Goal: Task Accomplishment & Management: Complete application form

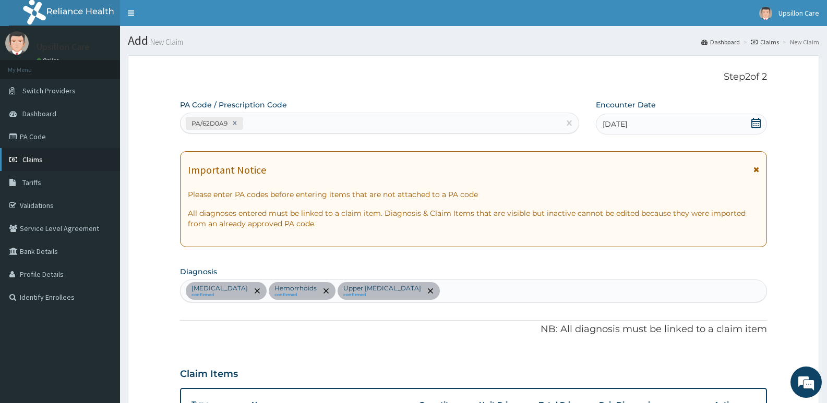
click at [45, 158] on link "Claims" at bounding box center [60, 159] width 120 height 23
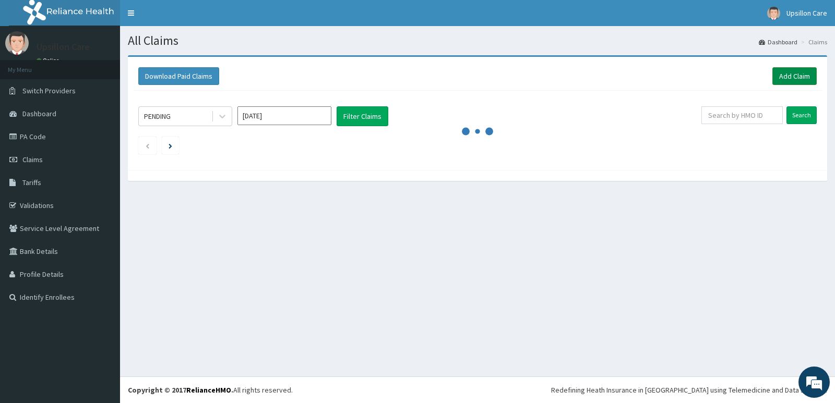
click at [789, 70] on link "Add Claim" at bounding box center [794, 76] width 44 height 18
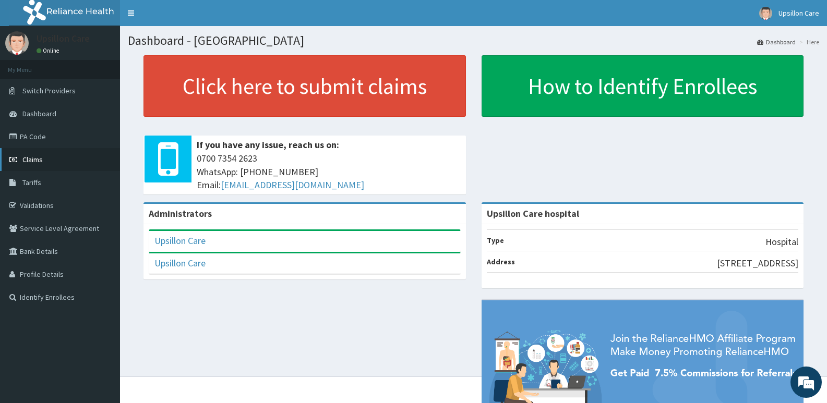
click at [48, 162] on link "Claims" at bounding box center [60, 159] width 120 height 23
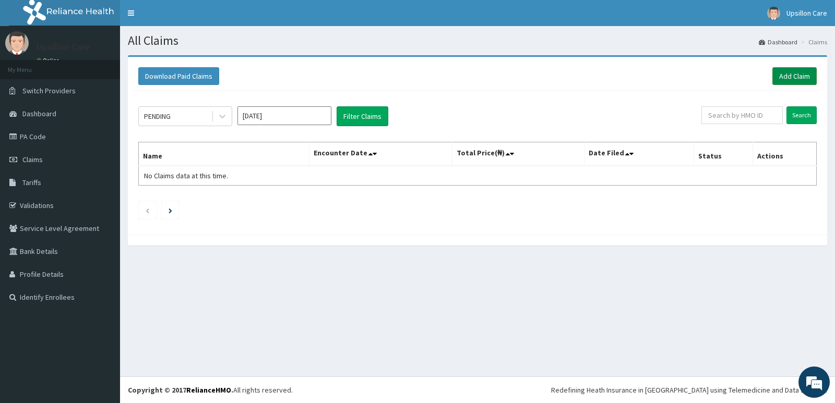
click at [789, 75] on link "Add Claim" at bounding box center [794, 76] width 44 height 18
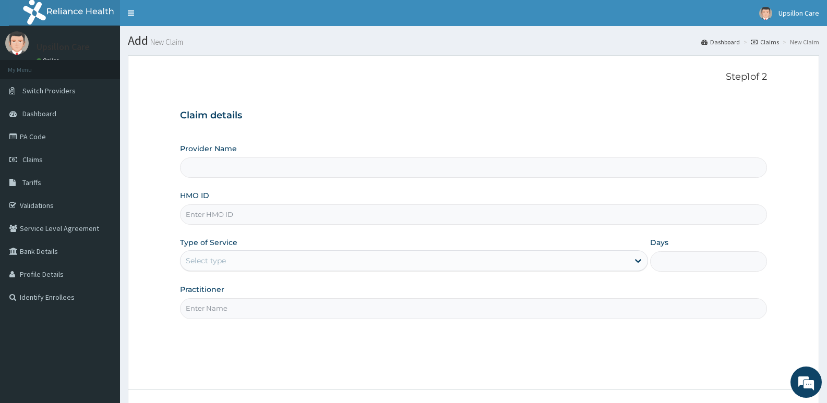
type input "Upsillon Care hospital"
click at [206, 216] on input "HMO ID" at bounding box center [473, 215] width 587 height 20
paste input "TUD/ 10025/A"
type input "TUD/ 10025/A"
click at [189, 257] on div "Select type" at bounding box center [206, 261] width 40 height 10
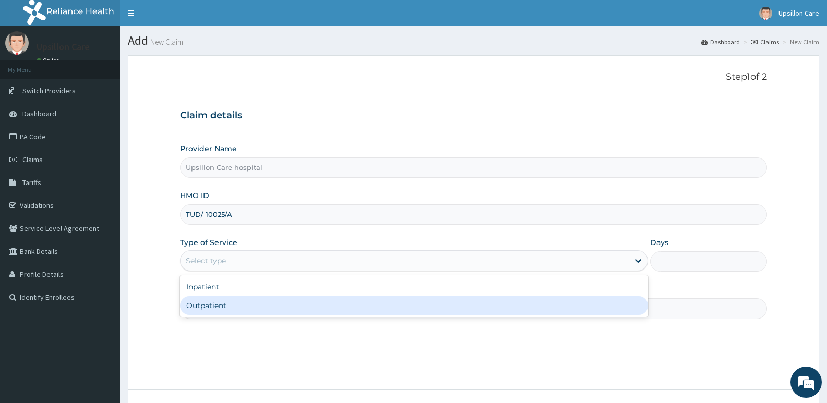
click at [208, 307] on div "Outpatient" at bounding box center [414, 305] width 468 height 19
type input "1"
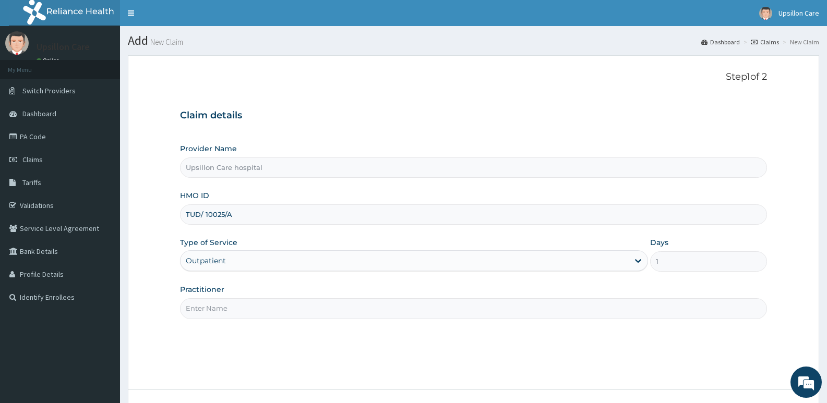
click at [208, 305] on input "Practitioner" at bounding box center [473, 309] width 587 height 20
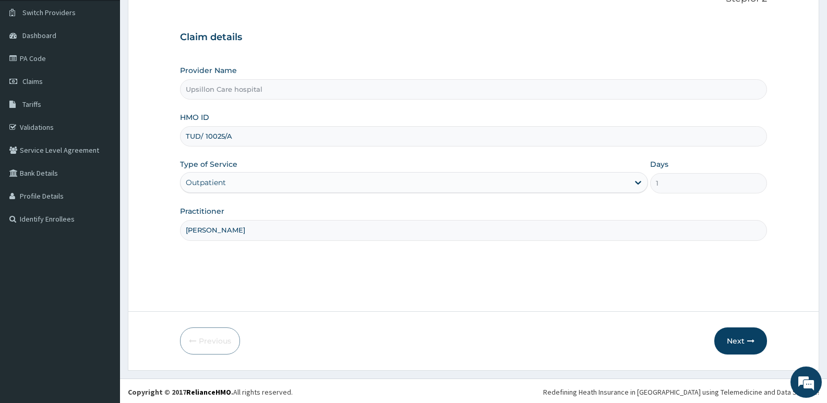
scroll to position [80, 0]
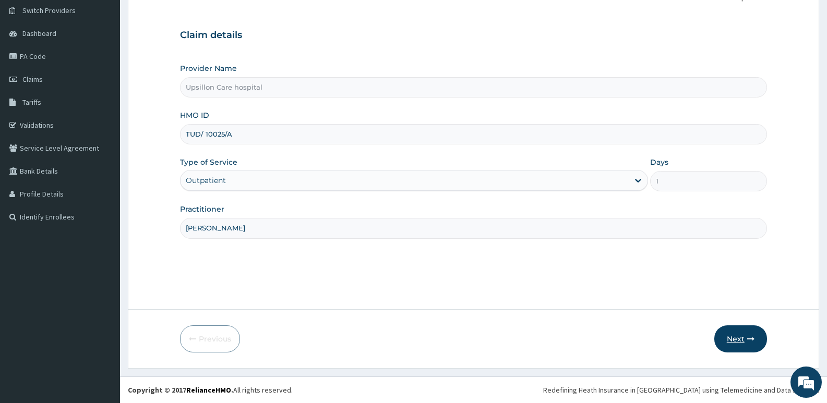
type input "DR BABATUNDE"
click at [726, 337] on button "Next" at bounding box center [741, 339] width 53 height 27
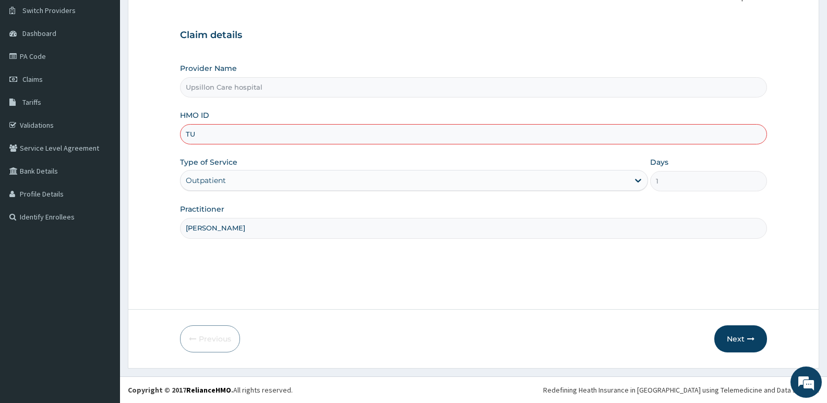
type input "T"
type input "TUD/10025/A"
click at [746, 343] on button "Next" at bounding box center [741, 339] width 53 height 27
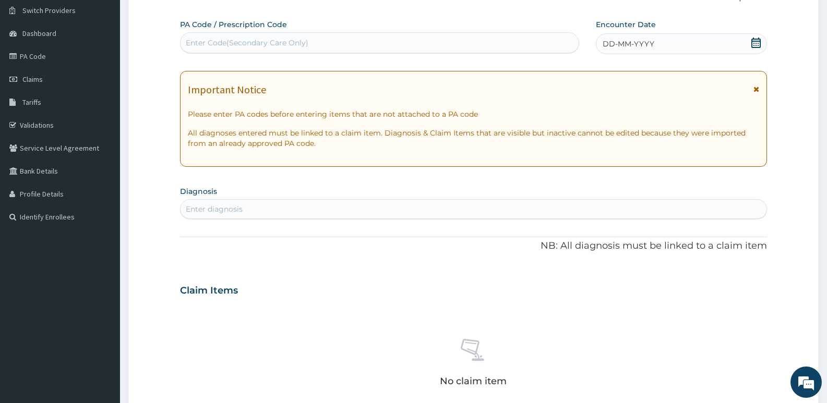
click at [657, 42] on div "DD-MM-YYYY" at bounding box center [681, 43] width 171 height 21
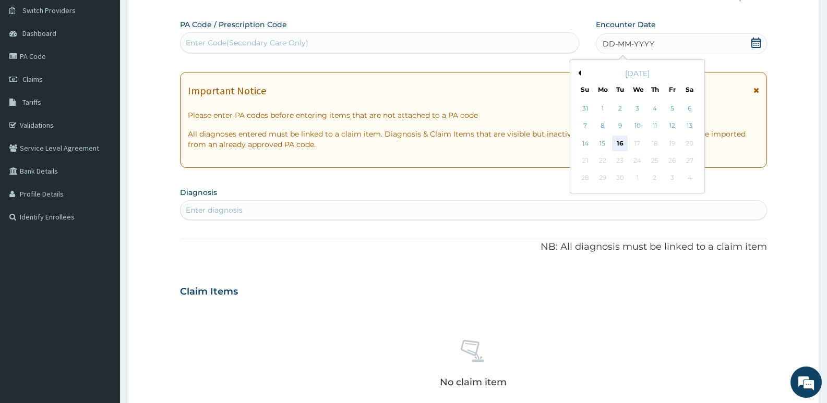
click at [620, 140] on div "16" at bounding box center [620, 144] width 16 height 16
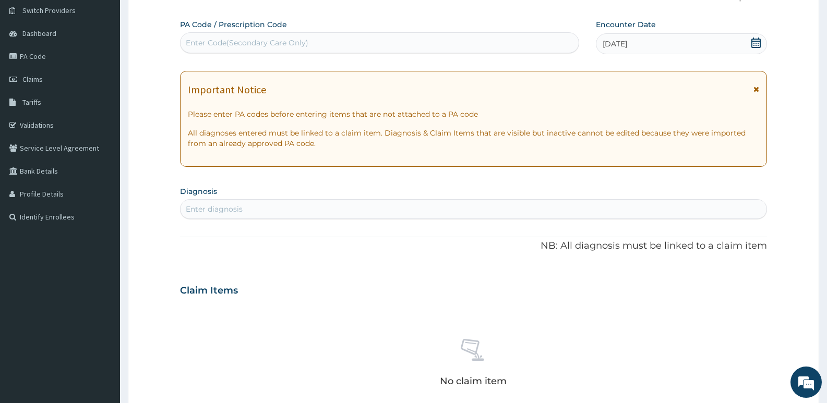
click at [276, 42] on div "Enter Code(Secondary Care Only)" at bounding box center [247, 43] width 123 height 10
click at [234, 41] on div "Enter Code(Secondary Care Only)" at bounding box center [247, 43] width 123 height 10
paste input "PA/62D0A9"
type input "PA/62D0A9"
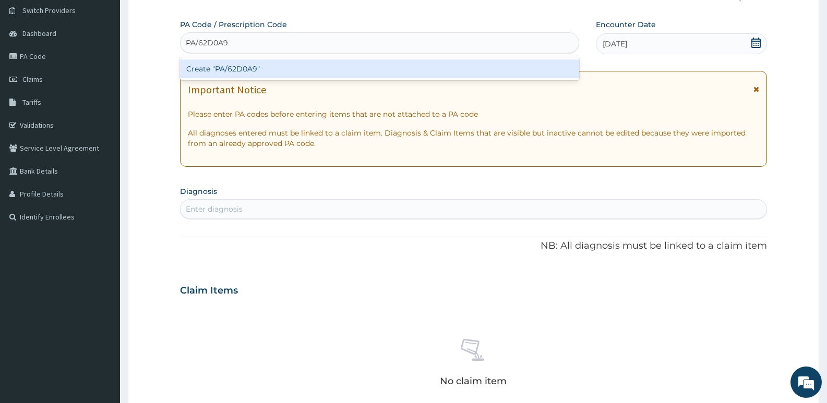
click at [240, 64] on div "Create "PA/62D0A9"" at bounding box center [379, 69] width 399 height 19
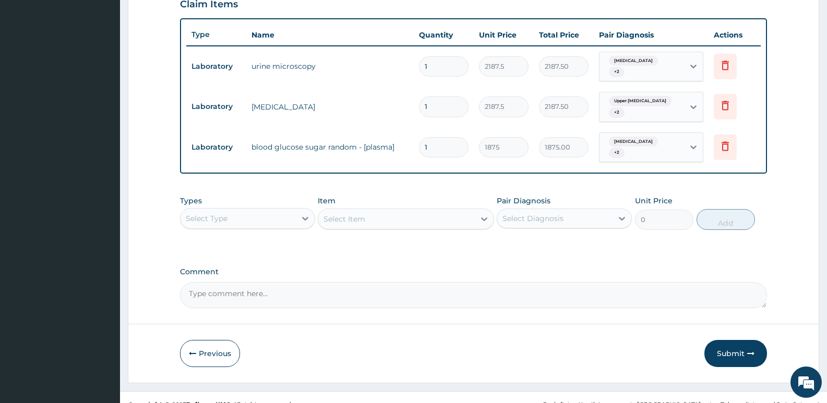
scroll to position [385, 0]
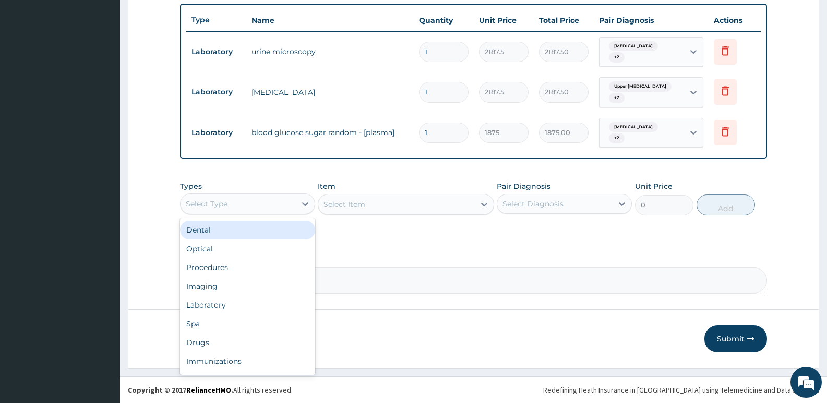
click at [256, 205] on div "Select Type" at bounding box center [238, 204] width 115 height 17
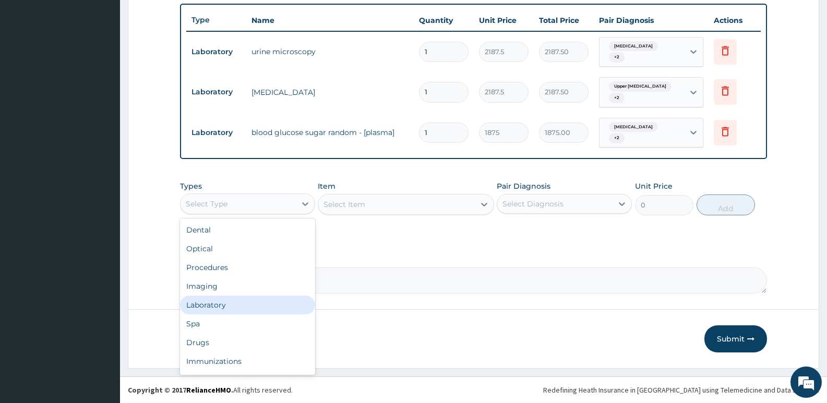
click at [234, 303] on div "Laboratory" at bounding box center [247, 305] width 135 height 19
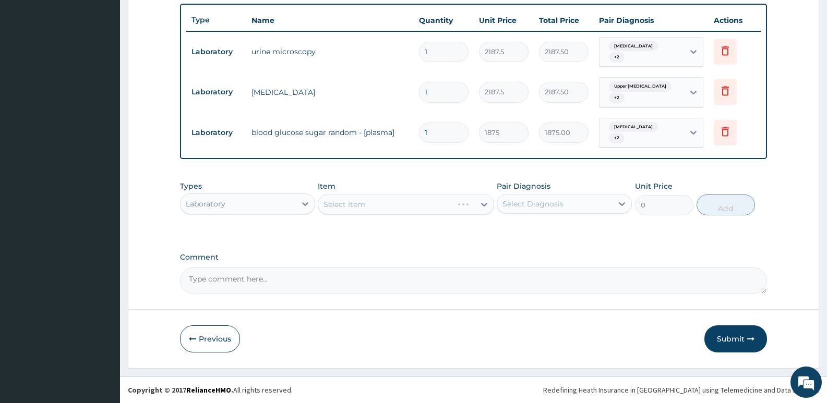
click at [343, 198] on div "Select Item" at bounding box center [406, 204] width 176 height 21
click at [350, 207] on div "Select Item" at bounding box center [406, 204] width 176 height 21
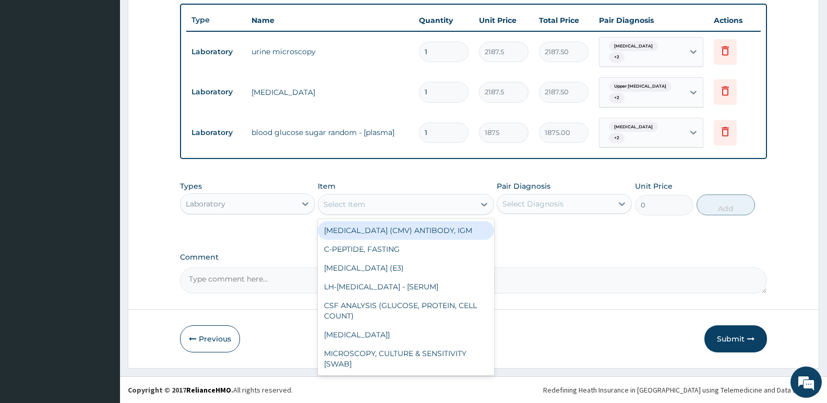
click at [359, 201] on div "Select Item" at bounding box center [345, 204] width 42 height 10
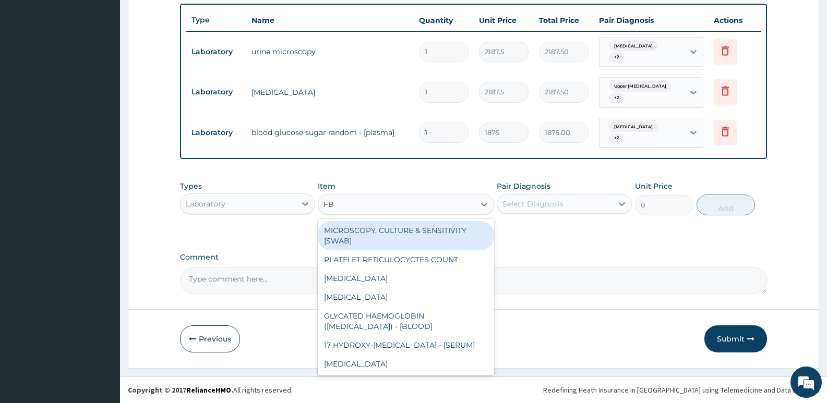
type input "FBC"
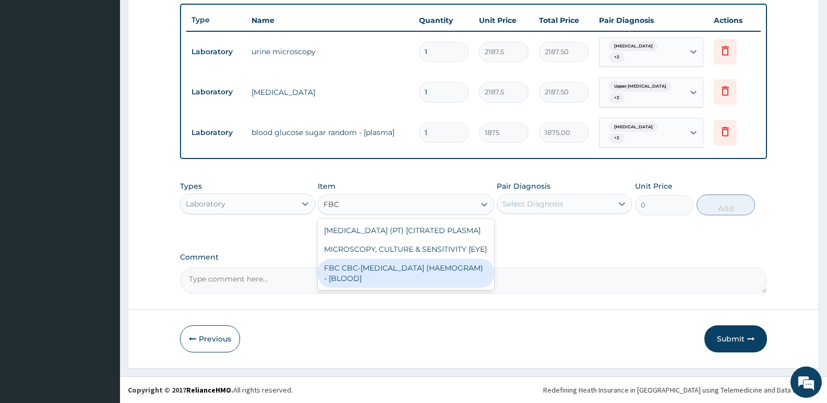
click at [360, 285] on div "FBC CBC-[MEDICAL_DATA] (HAEMOGRAM) - [BLOOD]" at bounding box center [406, 273] width 176 height 29
type input "5000"
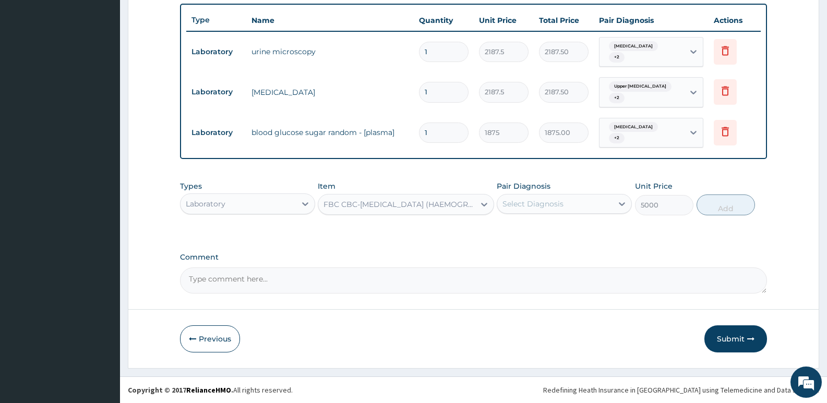
click at [558, 197] on div "Select Diagnosis" at bounding box center [554, 204] width 115 height 17
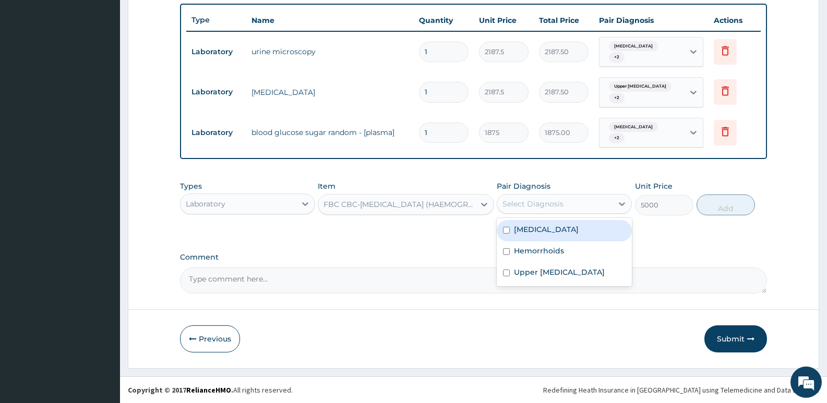
click at [508, 230] on input "checkbox" at bounding box center [506, 230] width 7 height 7
checkbox input "true"
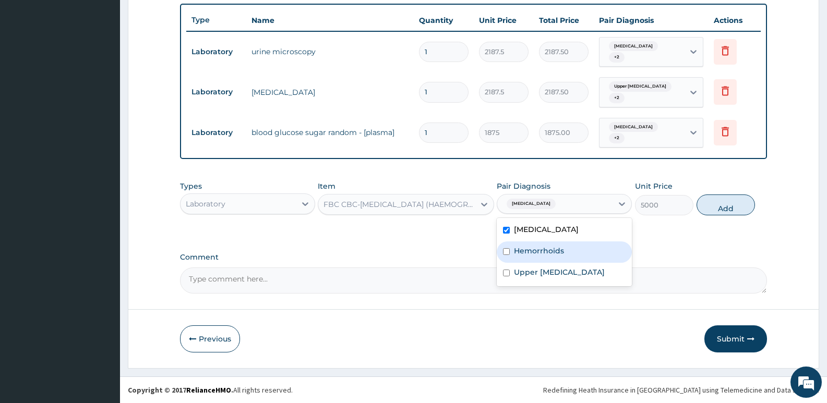
click at [506, 254] on input "checkbox" at bounding box center [506, 251] width 7 height 7
checkbox input "true"
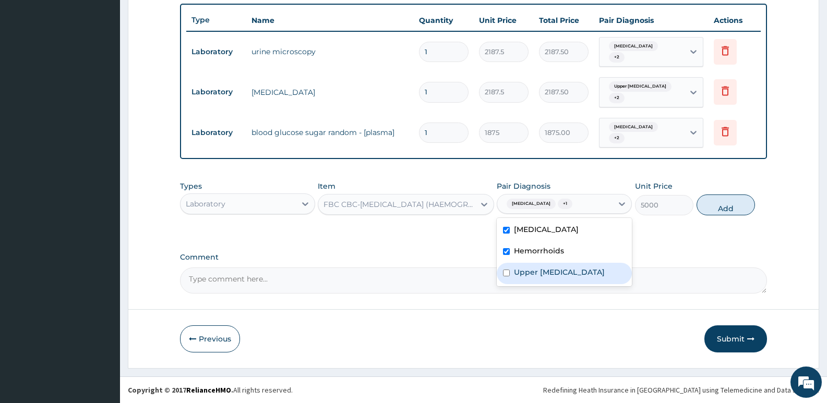
click at [505, 273] on input "checkbox" at bounding box center [506, 273] width 7 height 7
checkbox input "true"
click at [722, 206] on button "Add" at bounding box center [726, 205] width 58 height 21
type input "0"
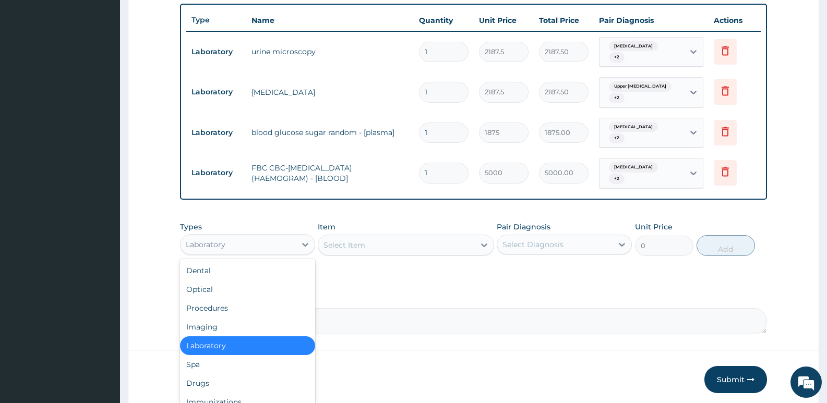
click at [218, 238] on div "Laboratory" at bounding box center [238, 244] width 115 height 17
click at [199, 347] on div "Laboratory" at bounding box center [247, 346] width 135 height 19
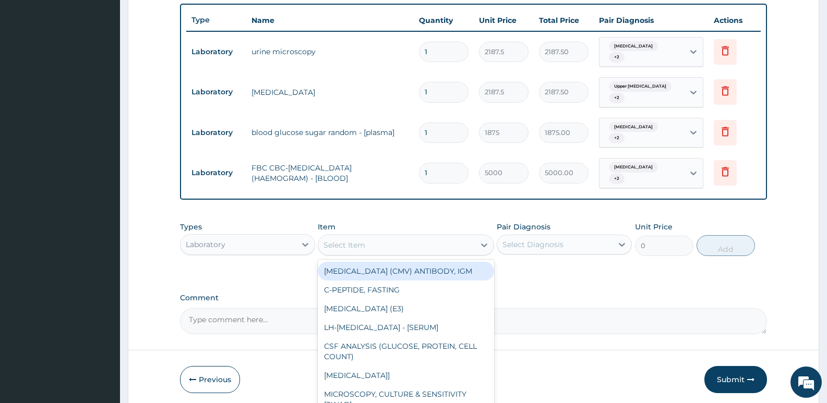
click at [396, 240] on div "Select Item" at bounding box center [396, 245] width 156 height 17
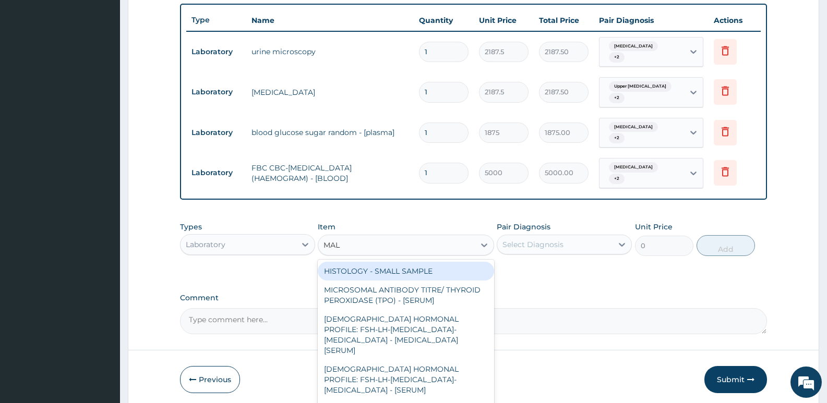
type input "MALA"
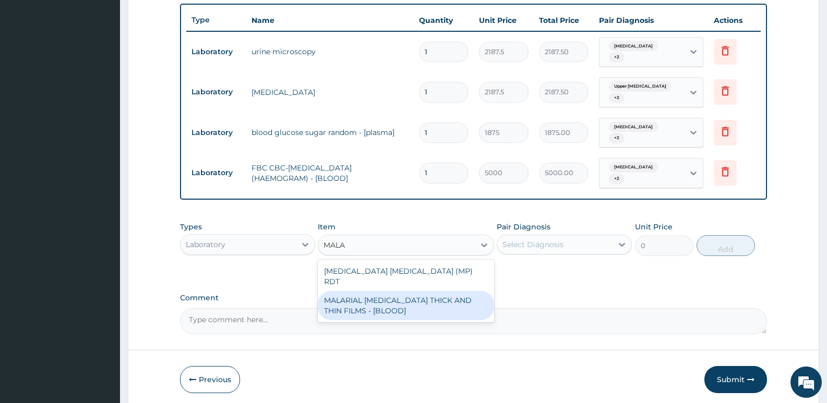
click at [399, 291] on div "MALARIAL [MEDICAL_DATA] THICK AND THIN FILMS - [BLOOD]" at bounding box center [406, 305] width 176 height 29
type input "2187.5"
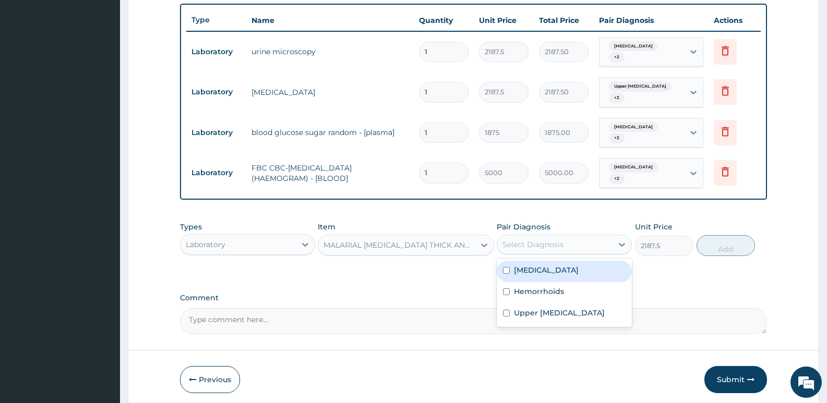
click at [507, 240] on div "Select Diagnosis" at bounding box center [533, 245] width 61 height 10
click at [507, 269] on input "checkbox" at bounding box center [506, 270] width 7 height 7
checkbox input "true"
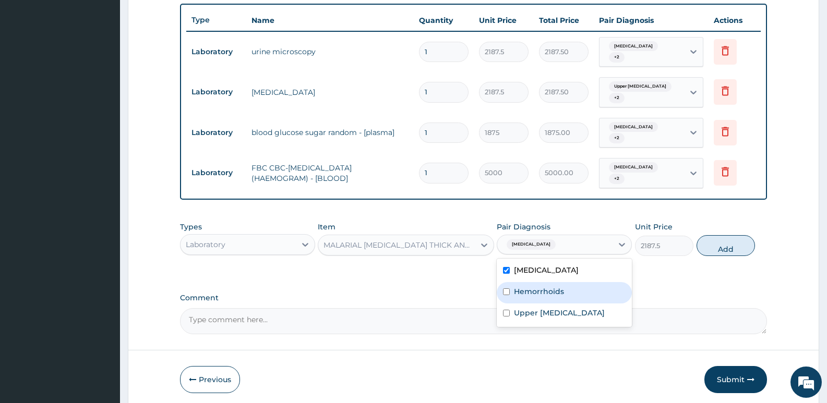
click at [507, 287] on div "Hemorrhoids" at bounding box center [564, 292] width 135 height 21
checkbox input "true"
click at [507, 312] on input "checkbox" at bounding box center [506, 313] width 7 height 7
checkbox input "true"
click at [699, 247] on button "Add" at bounding box center [726, 245] width 58 height 21
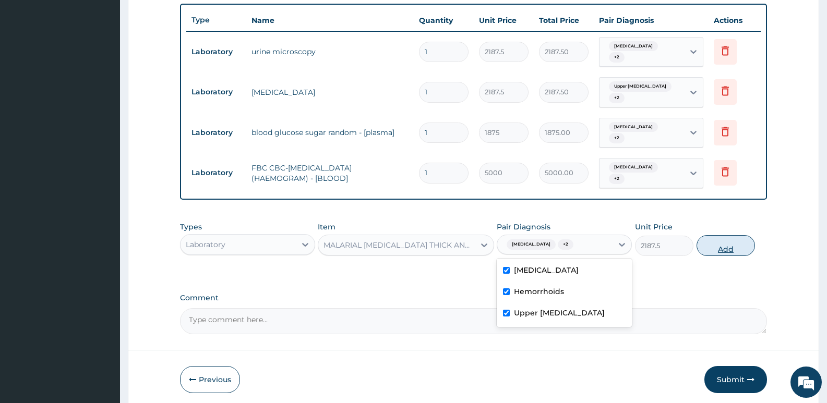
type input "0"
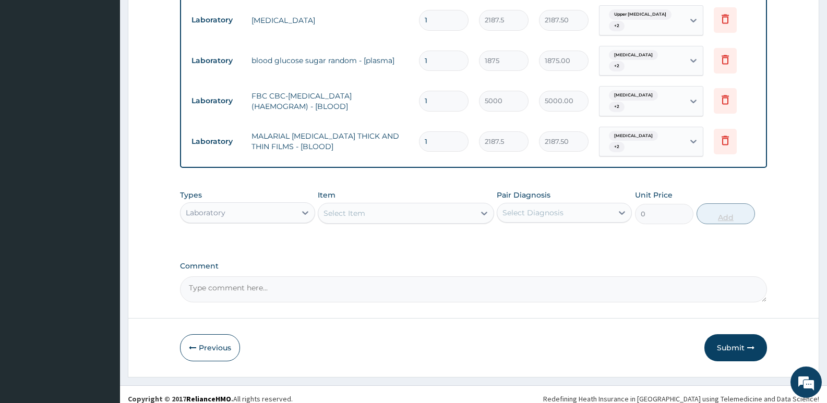
scroll to position [466, 0]
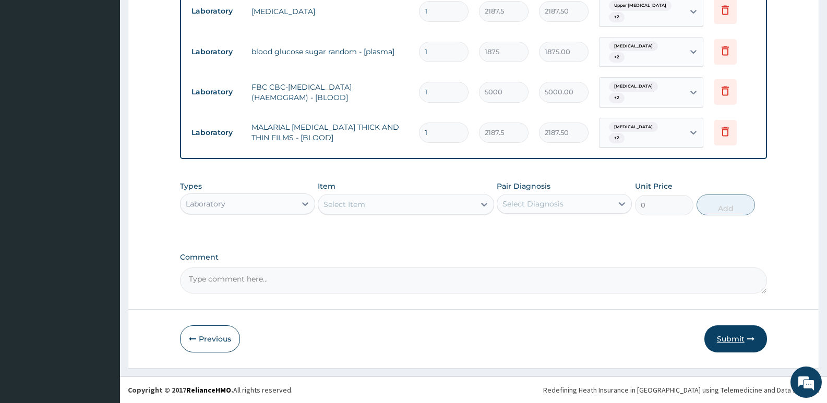
click at [721, 344] on button "Submit" at bounding box center [736, 339] width 63 height 27
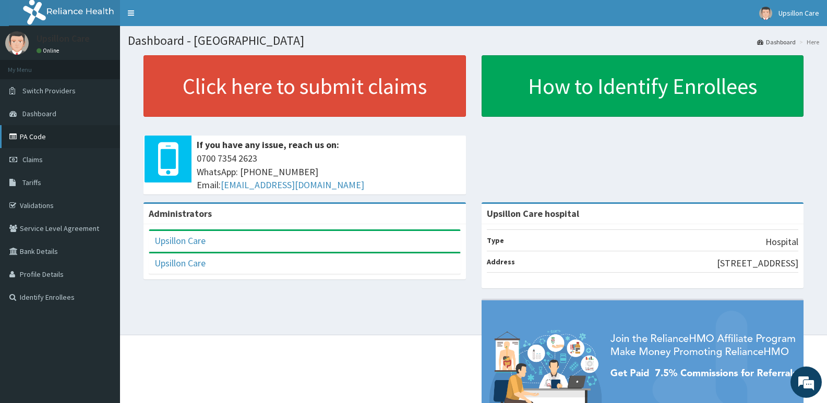
click at [45, 134] on link "PA Code" at bounding box center [60, 136] width 120 height 23
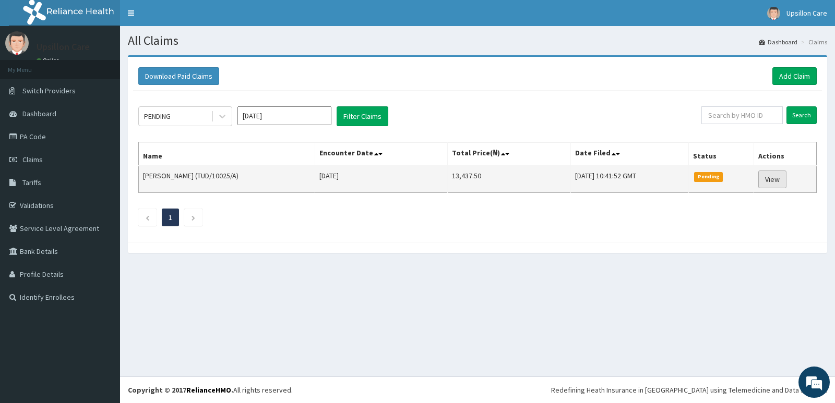
click at [769, 180] on link "View" at bounding box center [772, 180] width 28 height 18
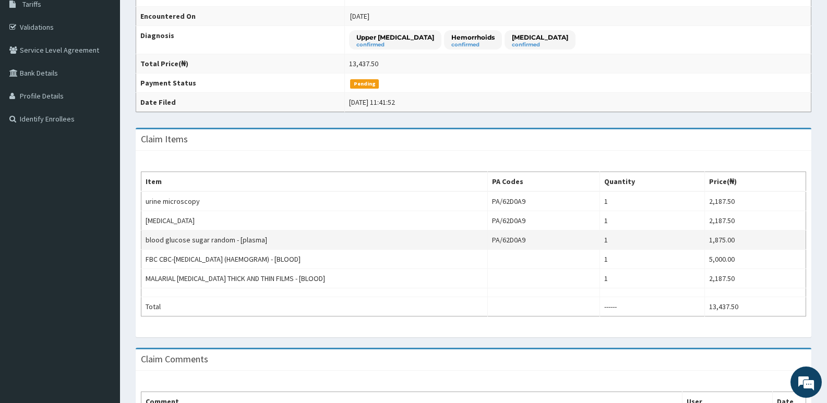
scroll to position [272, 0]
